Goal: Find specific page/section: Find specific page/section

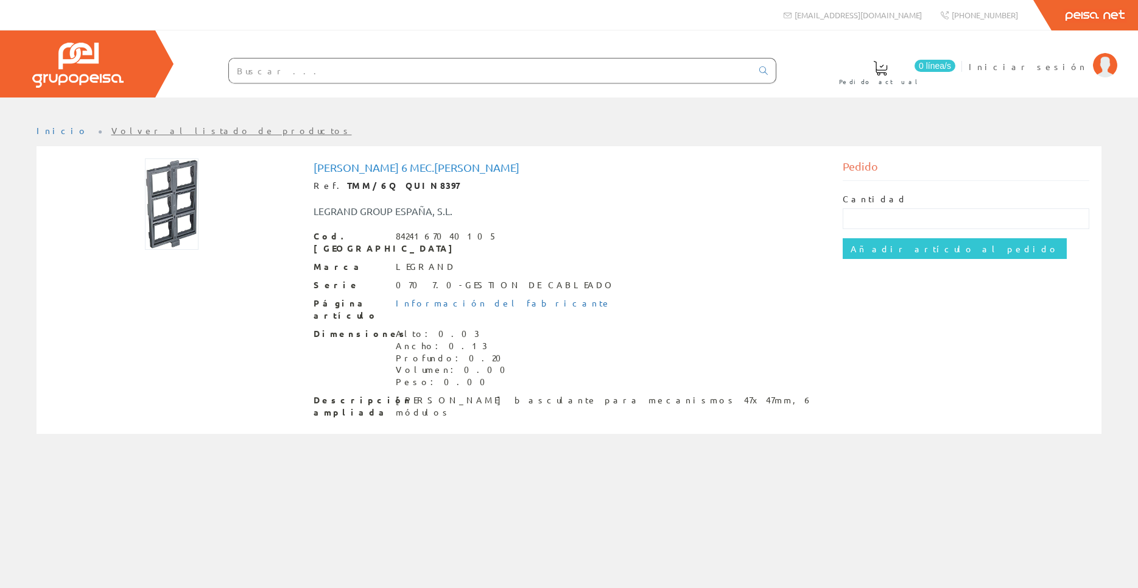
click at [350, 68] on input "text" at bounding box center [490, 70] width 523 height 24
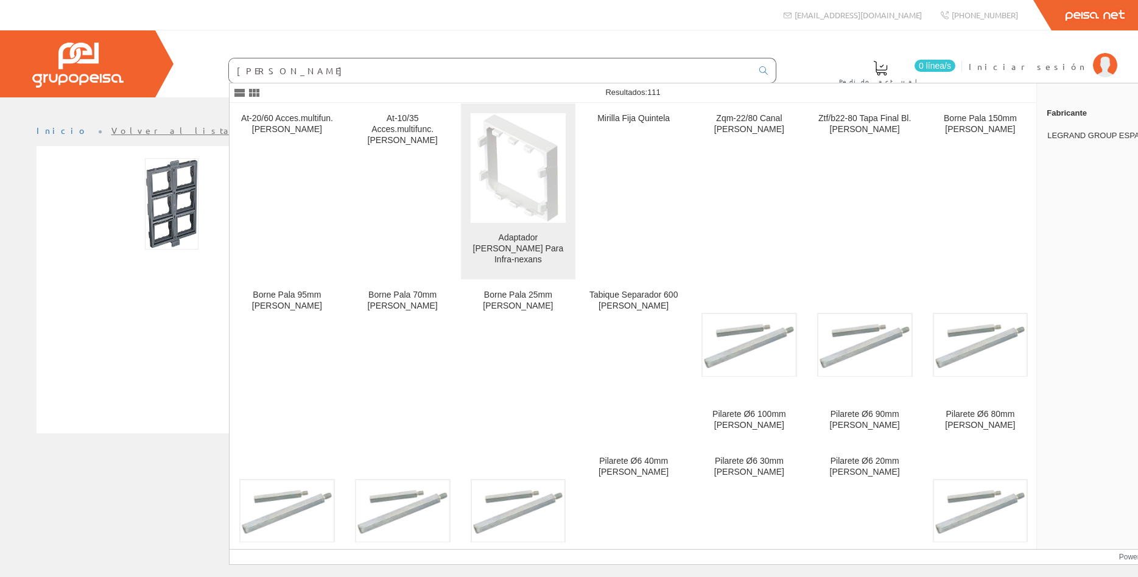
type input "[PERSON_NAME]"
click at [533, 186] on img at bounding box center [518, 168] width 82 height 110
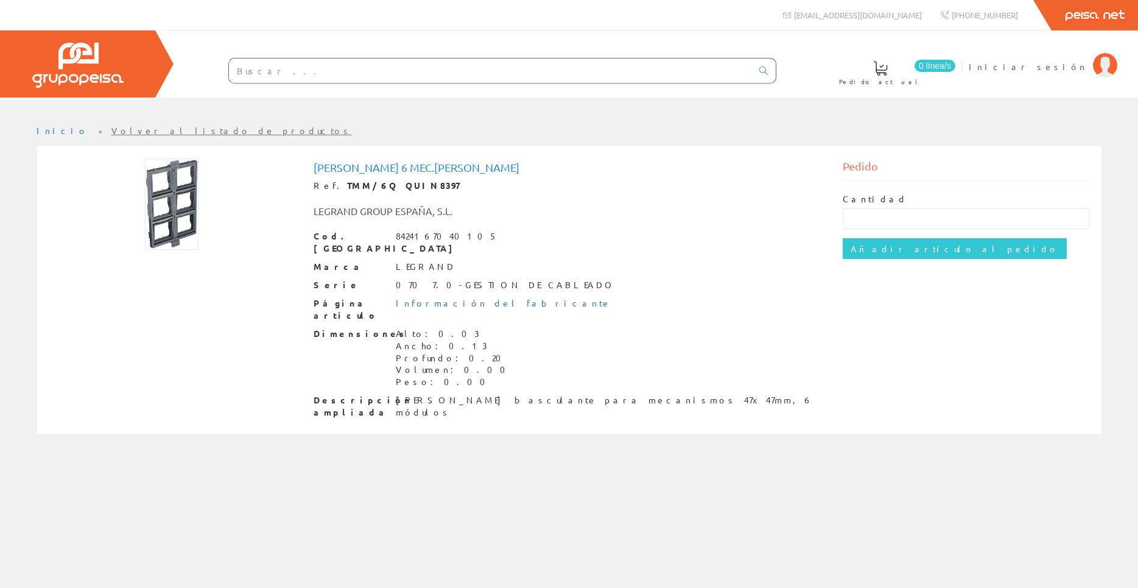
click at [339, 76] on input "text" at bounding box center [490, 70] width 523 height 24
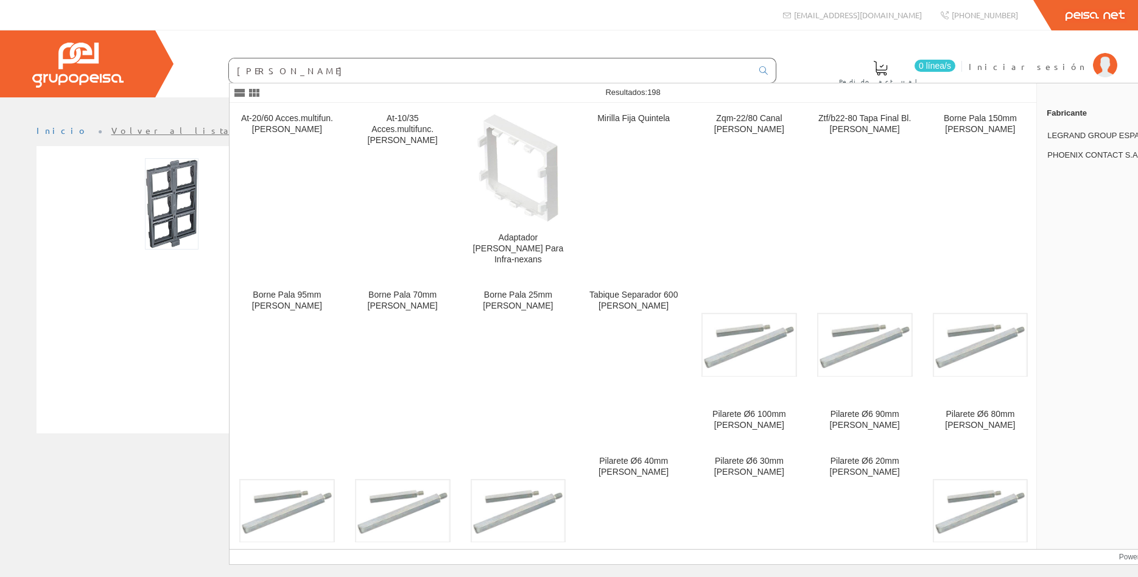
type input "[PERSON_NAME]"
